Goal: Check status

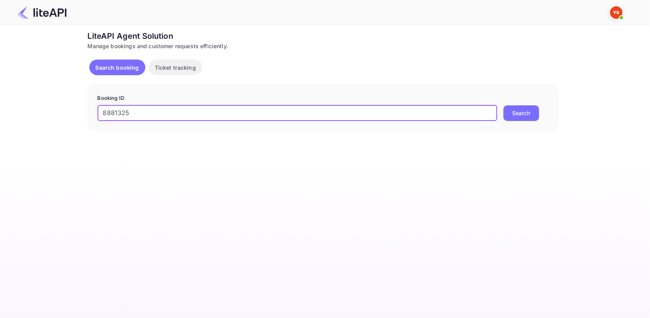
type input "8881325"
click at [517, 109] on button "Search" at bounding box center [522, 113] width 36 height 16
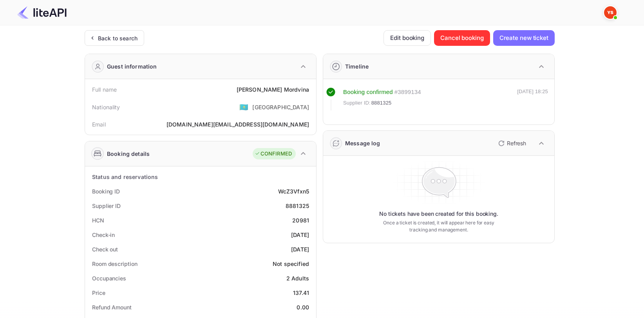
click at [296, 82] on div "Full name [PERSON_NAME] Nationality 🇰🇿 [DEMOGRAPHIC_DATA] Email [DOMAIN_NAME][E…" at bounding box center [200, 107] width 231 height 56
click at [290, 91] on div "[PERSON_NAME]" at bounding box center [273, 89] width 72 height 8
copy div "[PERSON_NAME]"
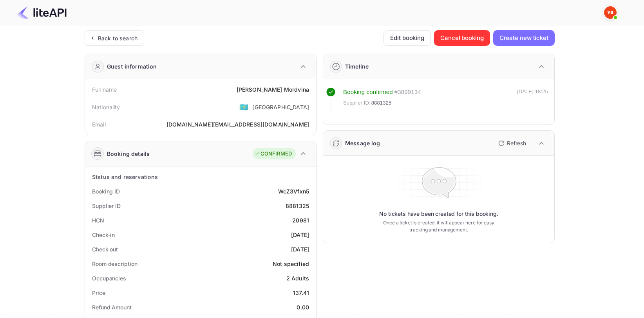
click at [303, 204] on div "8881325" at bounding box center [298, 206] width 24 height 8
copy div "8881325"
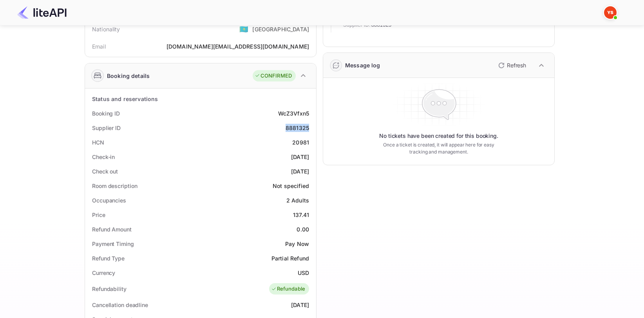
scroll to position [78, 0]
click at [297, 216] on div "137.41" at bounding box center [301, 214] width 16 height 8
copy div "137.41"
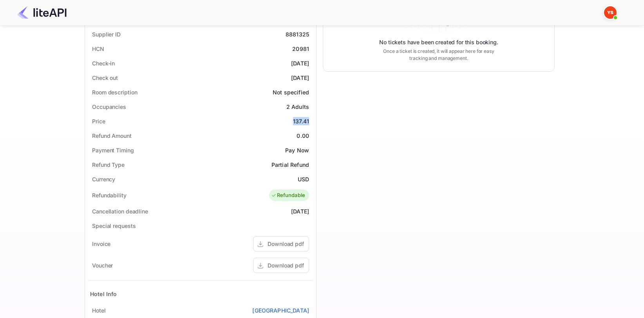
scroll to position [196, 0]
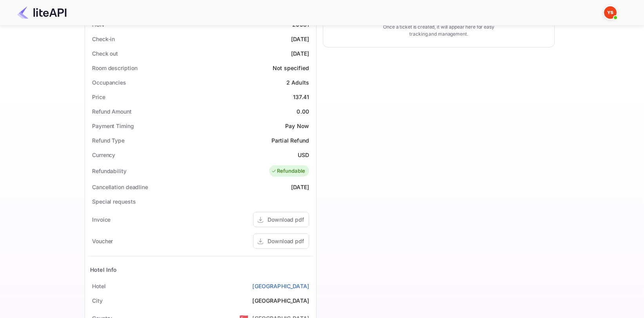
click at [302, 152] on div "USD" at bounding box center [303, 155] width 11 height 8
copy div "USD"
